Goal: Obtain resource: Obtain resource

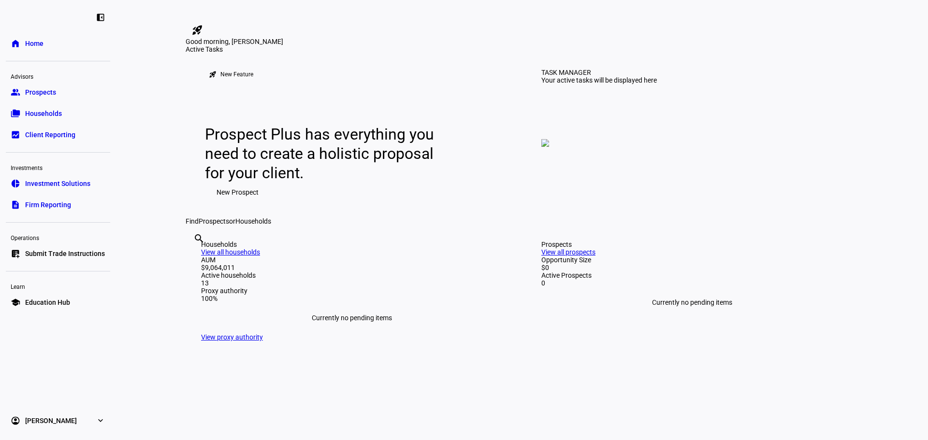
click at [58, 110] on span "Households" at bounding box center [43, 114] width 37 height 10
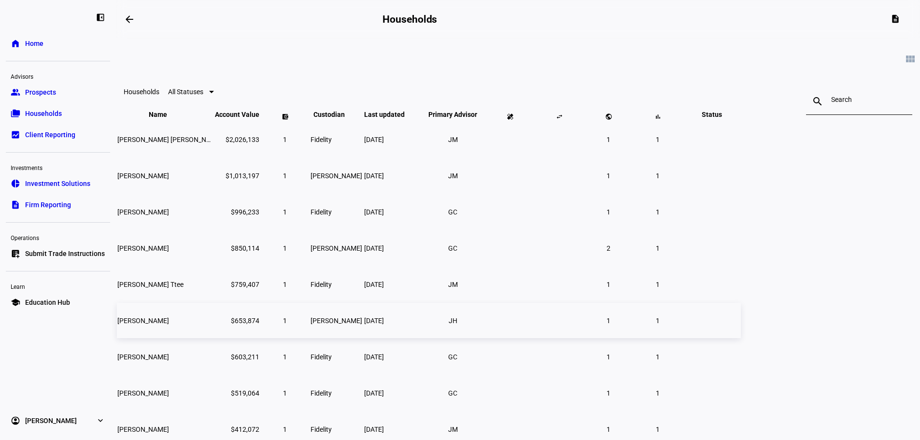
click at [214, 338] on td "[PERSON_NAME]" at bounding box center [165, 320] width 97 height 35
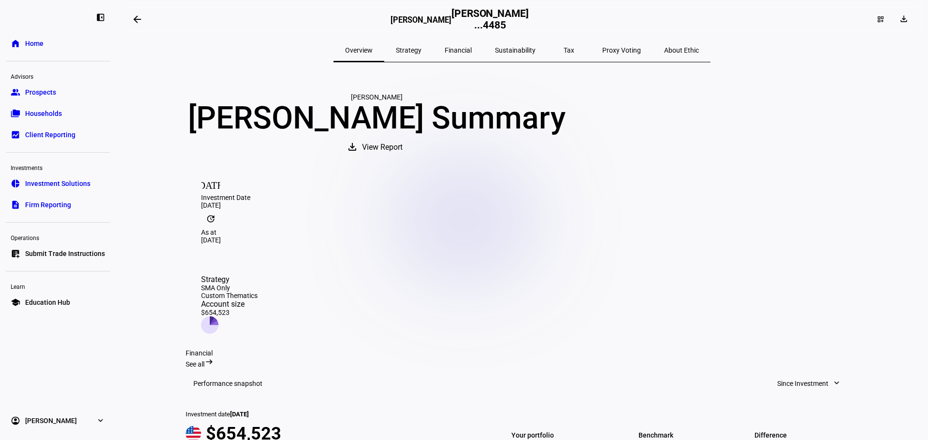
click at [402, 159] on span "View Report" at bounding box center [382, 147] width 41 height 23
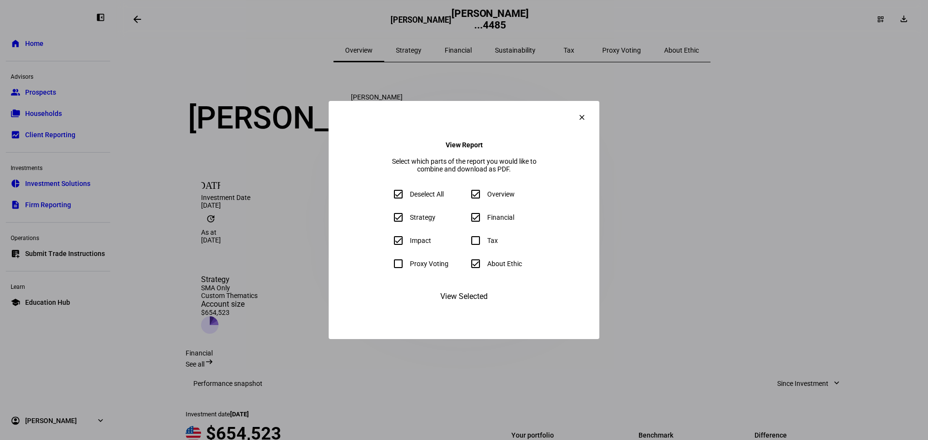
click at [472, 272] on input "About Ethic" at bounding box center [475, 263] width 19 height 19
checkbox input "false"
click at [472, 308] on span "View Selected" at bounding box center [463, 296] width 47 height 23
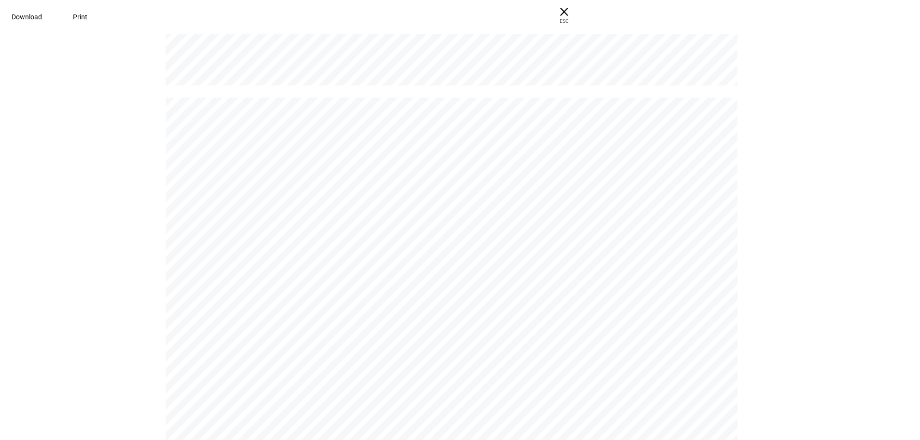
scroll to position [773, 0]
click at [87, 17] on span "Print" at bounding box center [80, 17] width 14 height 8
